Goal: Information Seeking & Learning: Learn about a topic

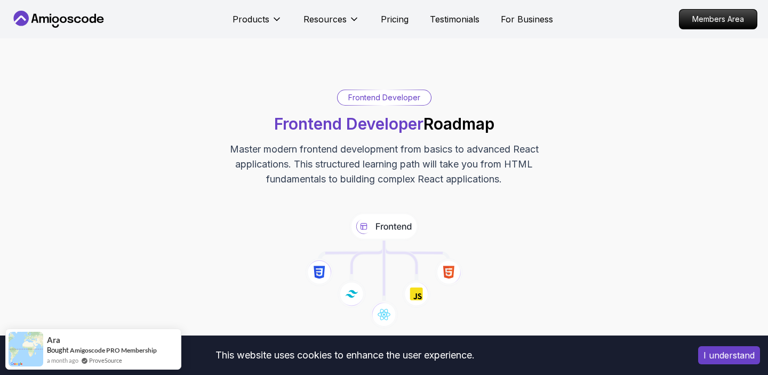
scroll to position [2946, 0]
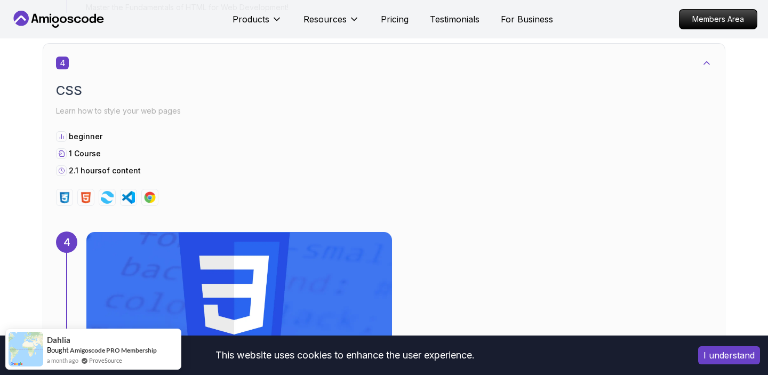
scroll to position [1716, 0]
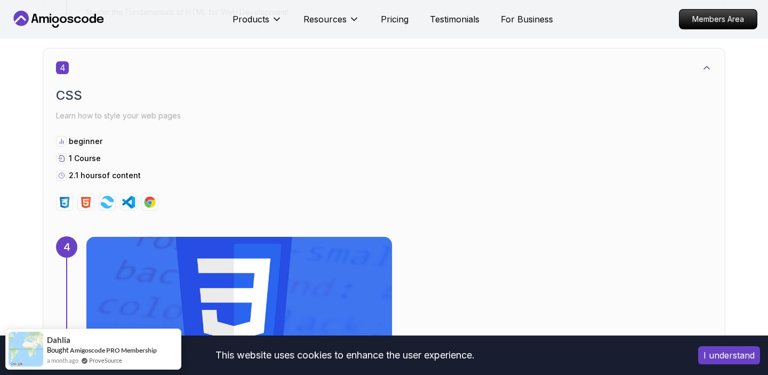
click at [110, 271] on img at bounding box center [239, 300] width 321 height 133
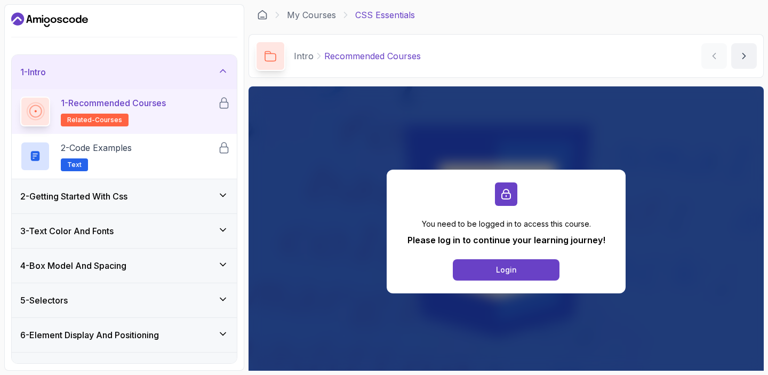
click at [268, 284] on div "You need to be logged in to access this course. Please log in to continue your …" at bounding box center [507, 231] width 516 height 290
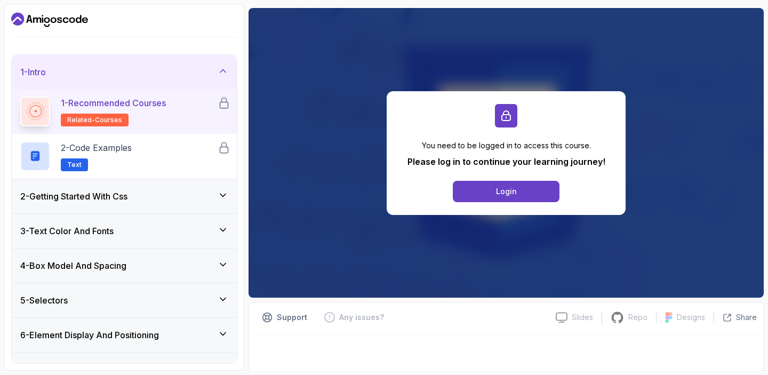
scroll to position [80, 0]
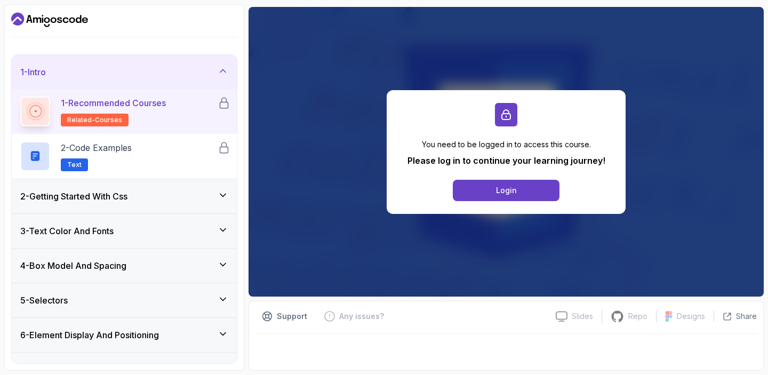
click at [241, 199] on div "1 - Intro 1 - Recommended Courses related-courses 2 - Code Examples Text 2 - Ge…" at bounding box center [124, 187] width 240 height 367
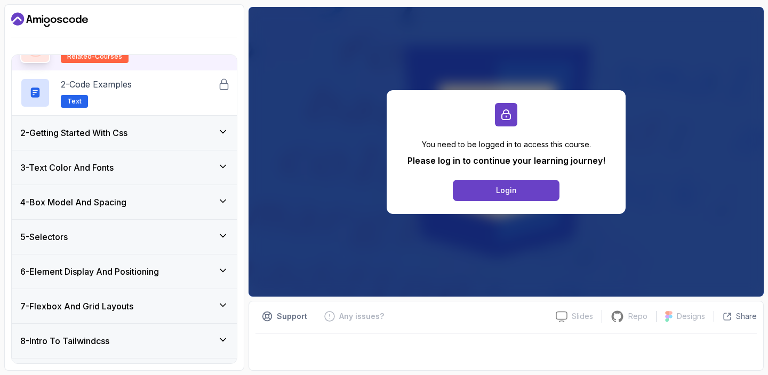
scroll to position [93, 0]
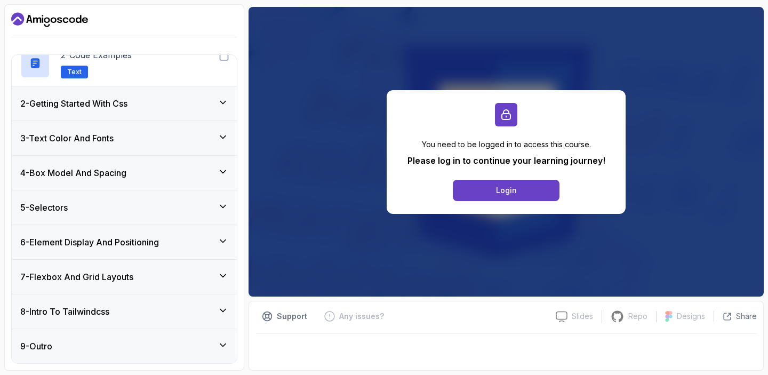
click at [226, 346] on icon at bounding box center [223, 345] width 11 height 11
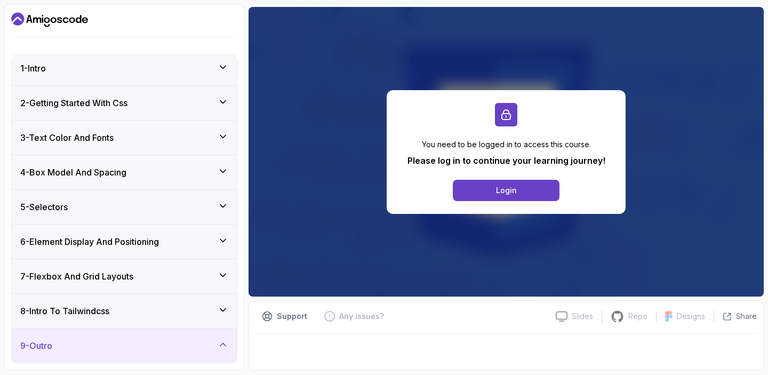
scroll to position [0, 0]
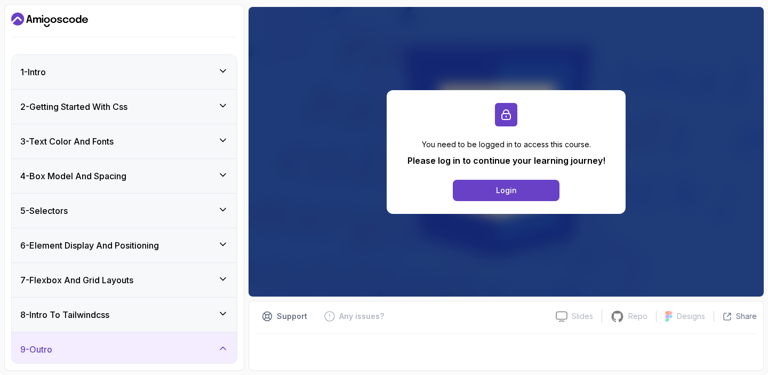
click at [110, 72] on div "1 - Intro" at bounding box center [124, 72] width 208 height 13
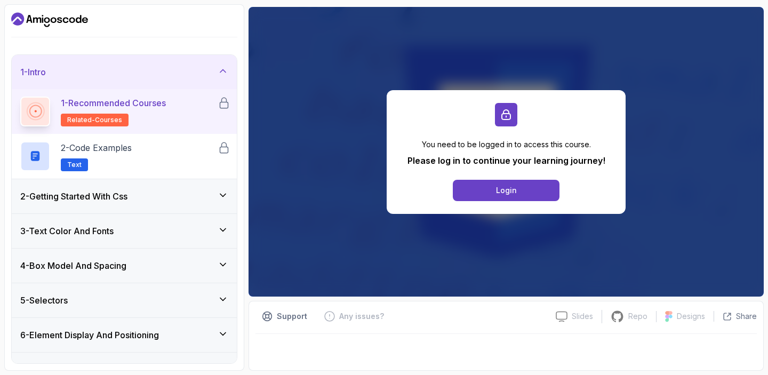
click at [110, 72] on div "1 - Intro" at bounding box center [124, 72] width 208 height 13
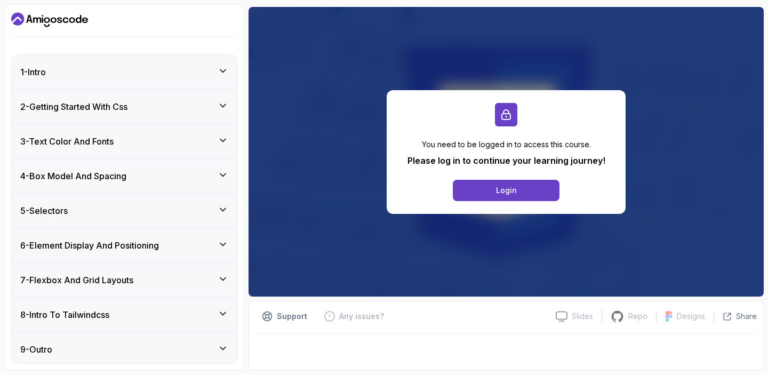
drag, startPoint x: 92, startPoint y: 26, endPoint x: 51, endPoint y: 18, distance: 42.4
click at [51, 18] on div at bounding box center [124, 19] width 226 height 17
drag, startPoint x: 90, startPoint y: 20, endPoint x: 28, endPoint y: 17, distance: 62.0
click at [28, 17] on div at bounding box center [124, 19] width 226 height 17
drag, startPoint x: 81, startPoint y: 19, endPoint x: 30, endPoint y: 19, distance: 50.2
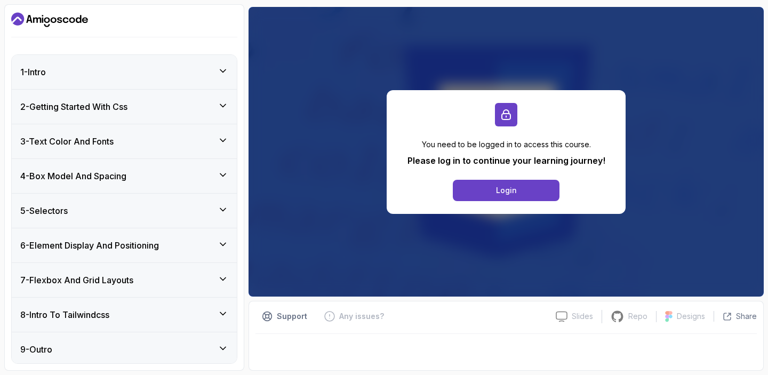
click at [30, 19] on div at bounding box center [124, 19] width 226 height 17
